Goal: Transaction & Acquisition: Purchase product/service

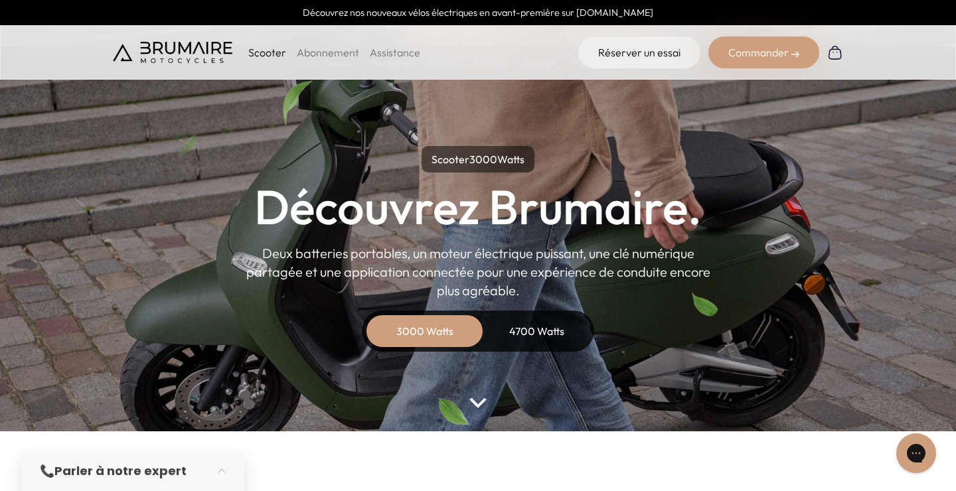
click at [838, 58] on img at bounding box center [836, 52] width 16 height 16
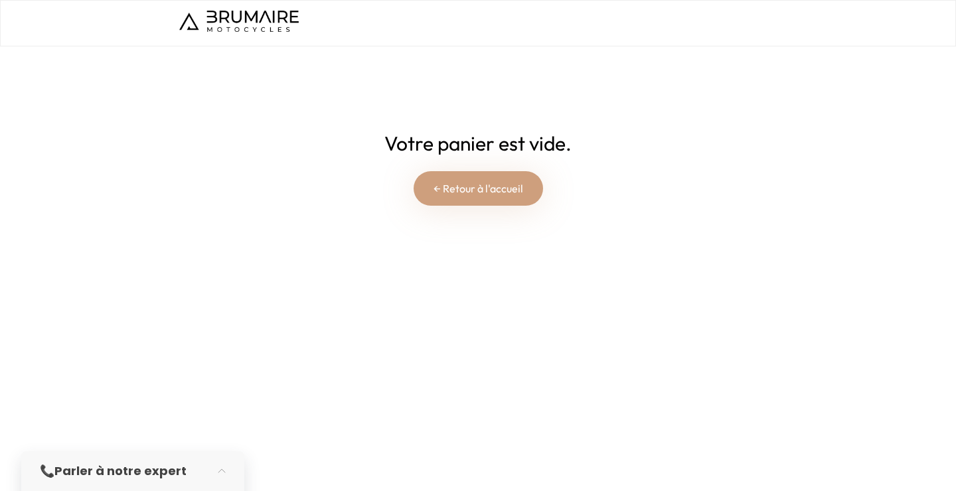
click at [472, 177] on link "← Retour à l'accueil" at bounding box center [479, 188] width 130 height 35
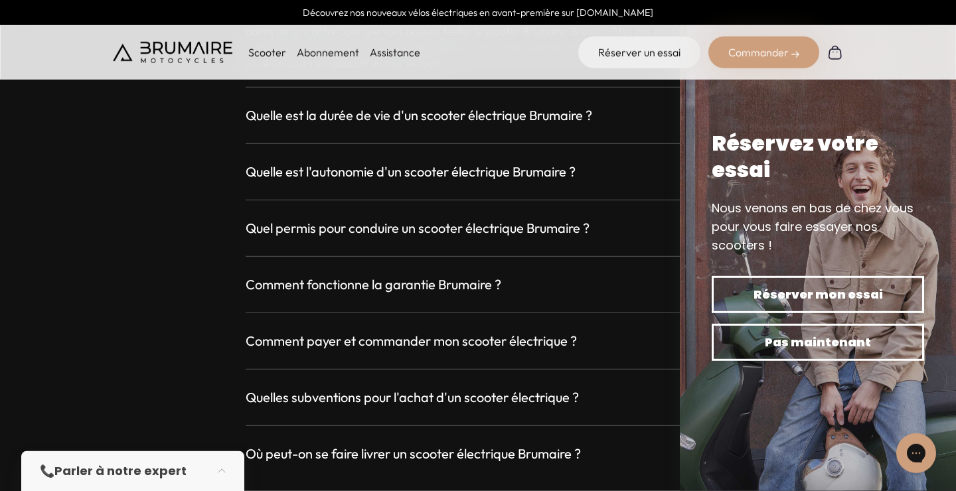
scroll to position [3665, 0]
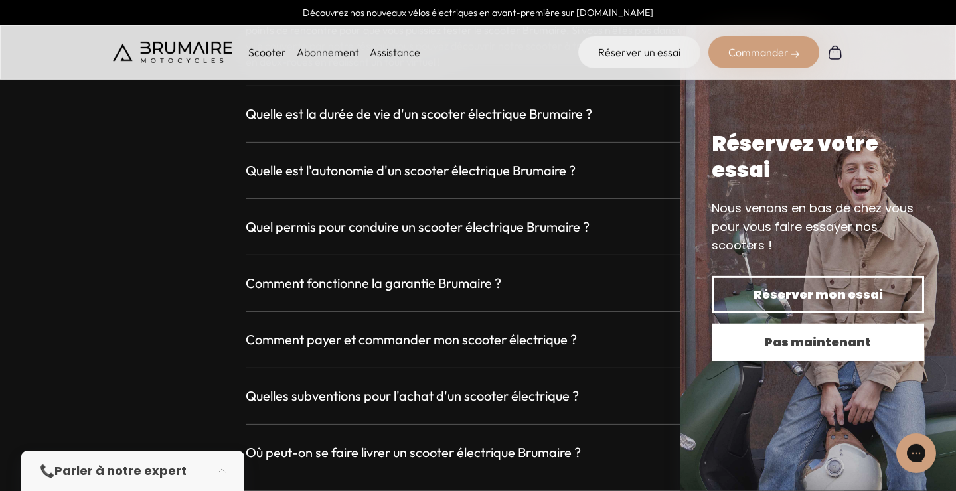
click at [835, 347] on span "Pas maintenant" at bounding box center [818, 342] width 166 height 19
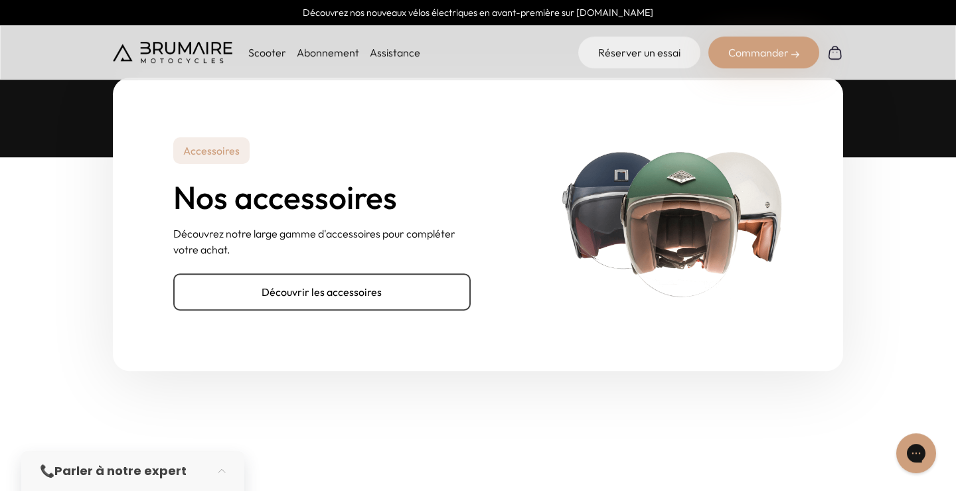
scroll to position [4171, 0]
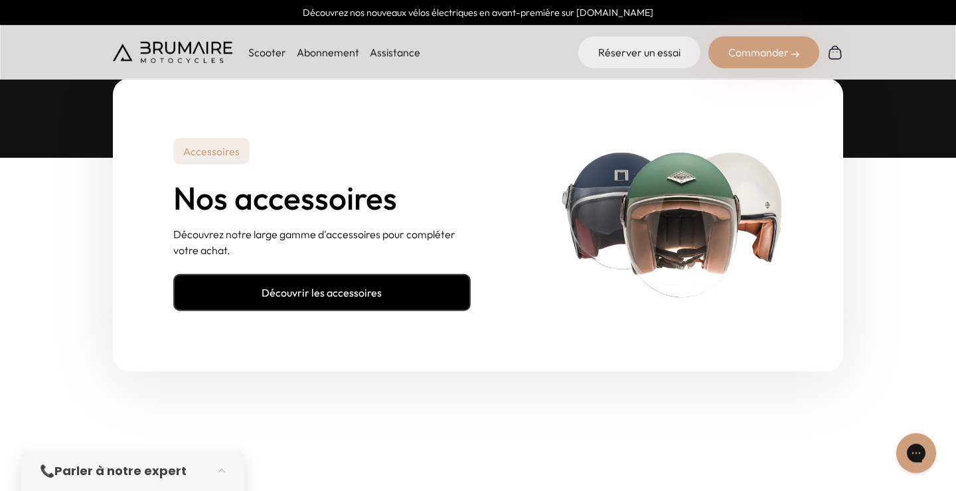
click at [360, 294] on link "Découvrir les accessoires" at bounding box center [322, 292] width 298 height 37
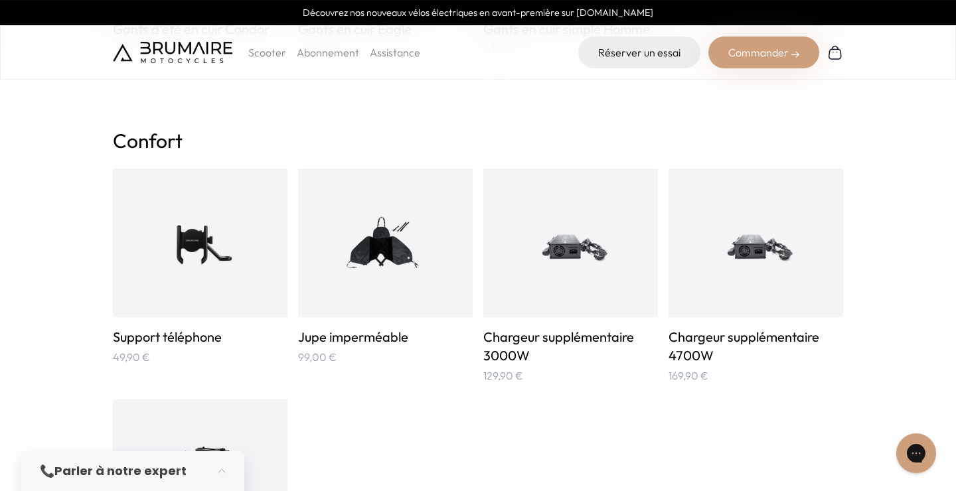
scroll to position [724, 0]
click at [565, 239] on img at bounding box center [571, 243] width 117 height 117
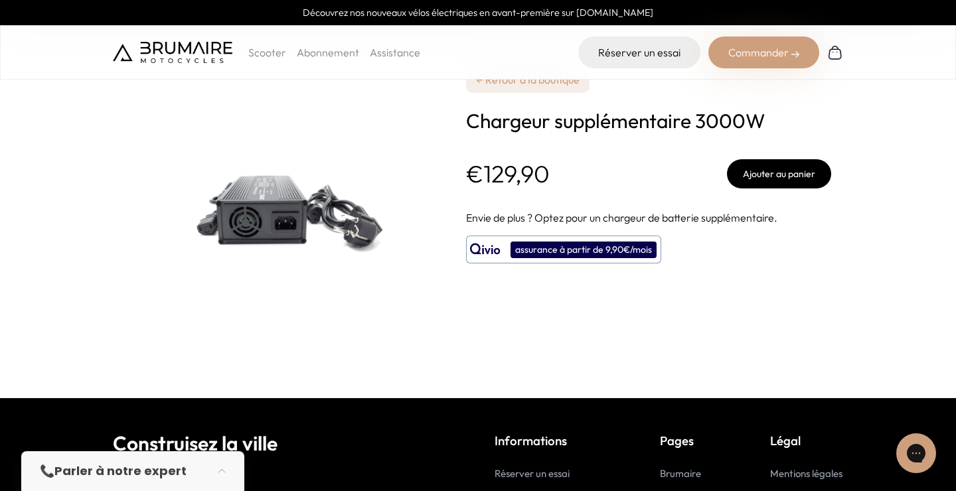
click at [747, 175] on button "Ajouter au panier" at bounding box center [779, 173] width 104 height 29
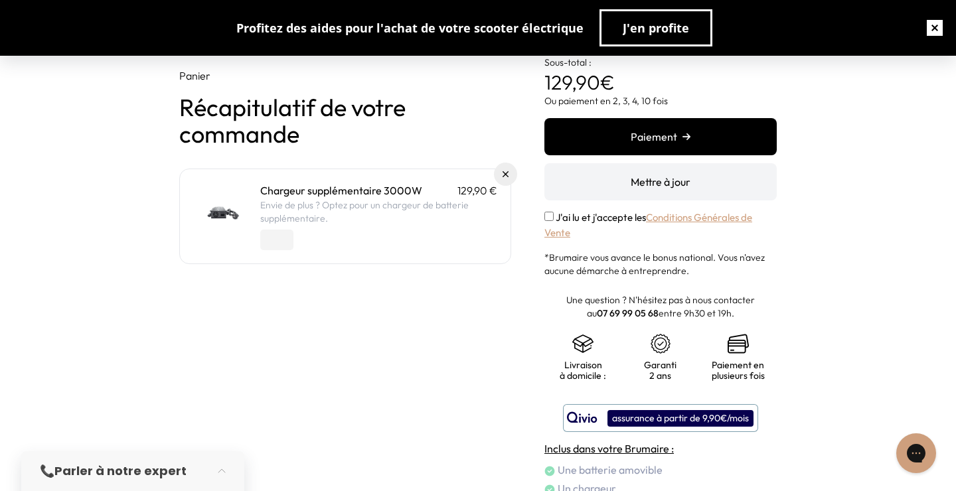
click at [936, 29] on button "button" at bounding box center [935, 28] width 43 height 43
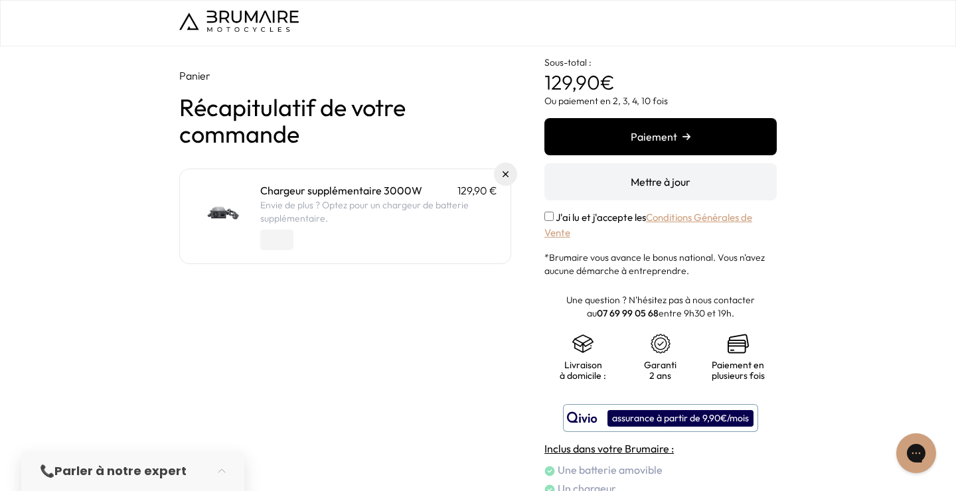
click at [665, 134] on button "Paiement" at bounding box center [661, 136] width 232 height 37
